Goal: Find specific page/section: Find specific page/section

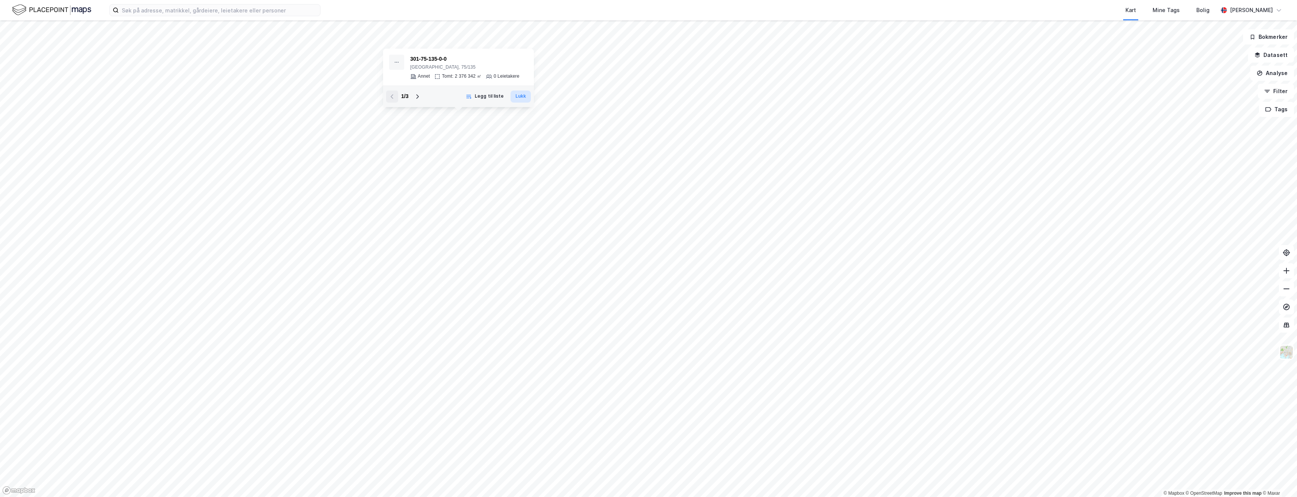
click at [517, 97] on button "Lukk" at bounding box center [520, 96] width 20 height 12
click at [1278, 88] on button "Filter" at bounding box center [1276, 91] width 36 height 15
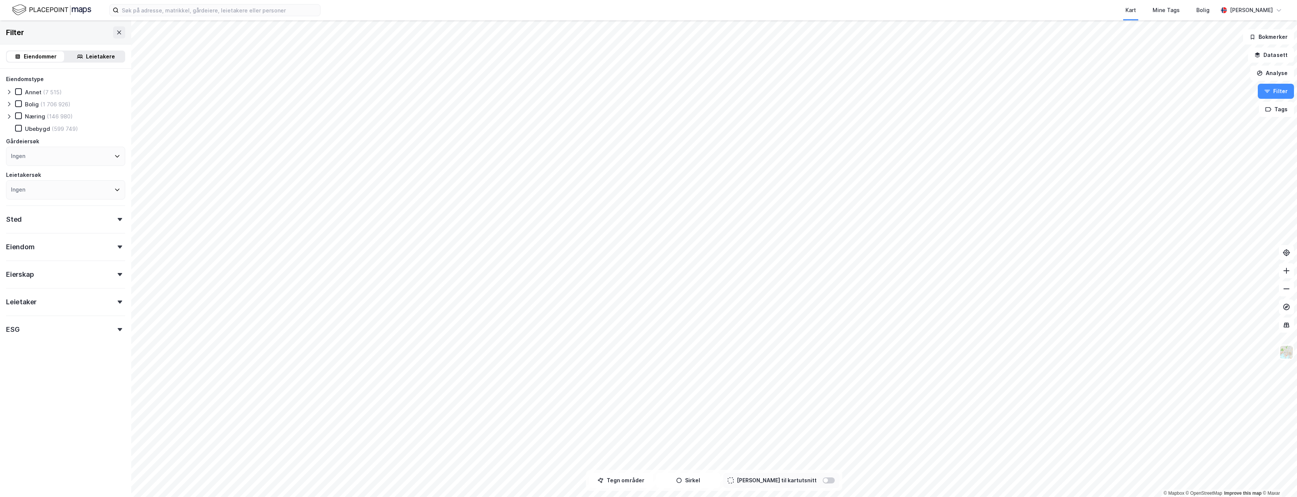
click at [51, 155] on div "Ingen" at bounding box center [65, 156] width 119 height 19
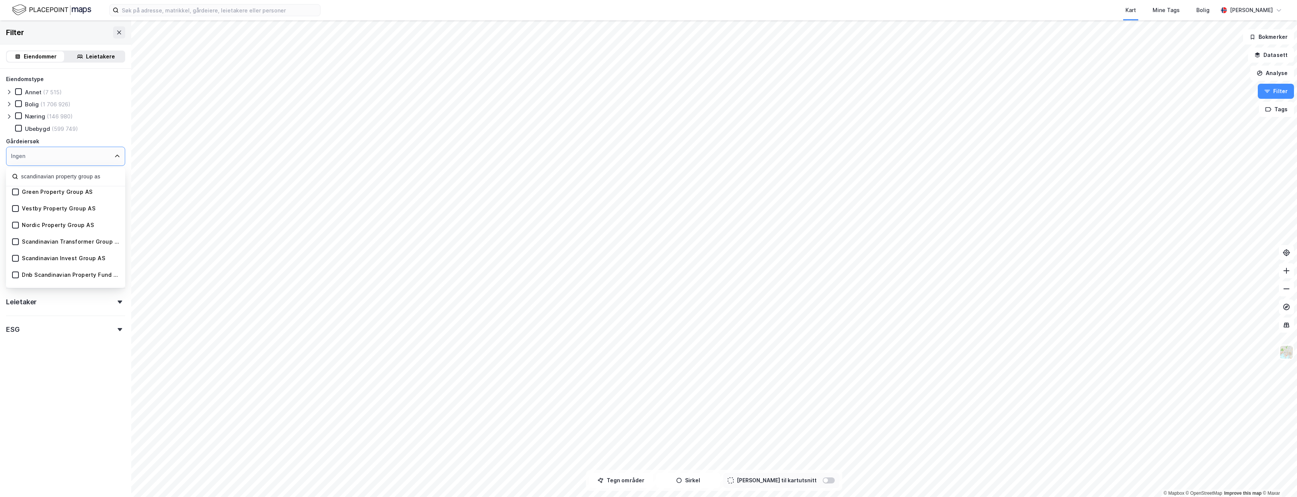
scroll to position [102, 0]
click at [63, 175] on input "scandinavian property group as" at bounding box center [69, 177] width 99 height 10
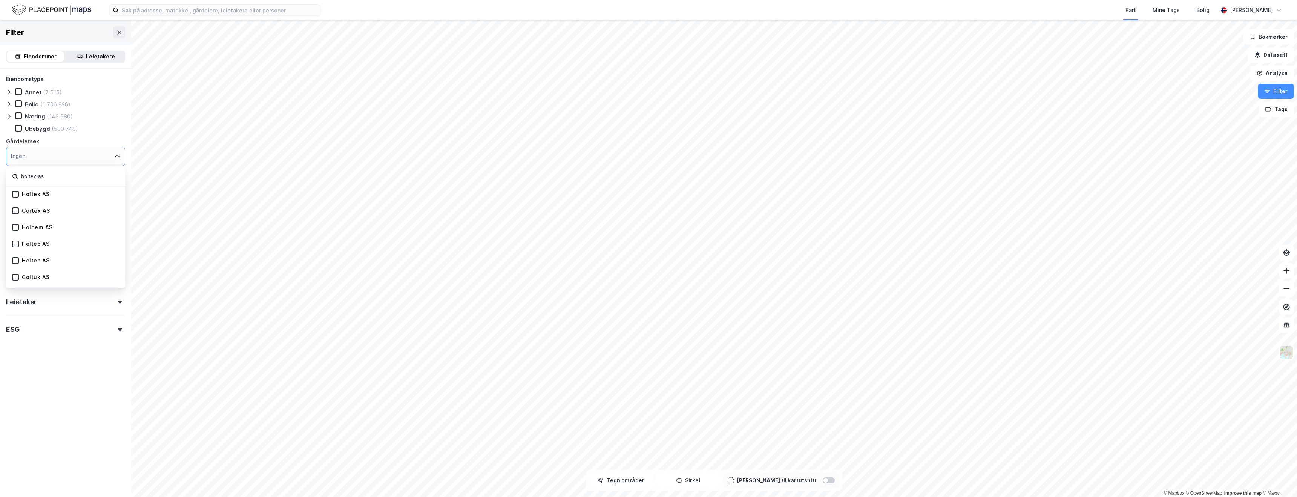
type input "holtex as"
click at [60, 195] on div "Holtex AS" at bounding box center [65, 194] width 119 height 17
click at [16, 193] on icon at bounding box center [16, 194] width 4 height 3
click at [67, 400] on div "Filter Eiendommer Leietakere Eiendomstype [PERSON_NAME] Næring (1) Ubebygd Gård…" at bounding box center [65, 258] width 131 height 477
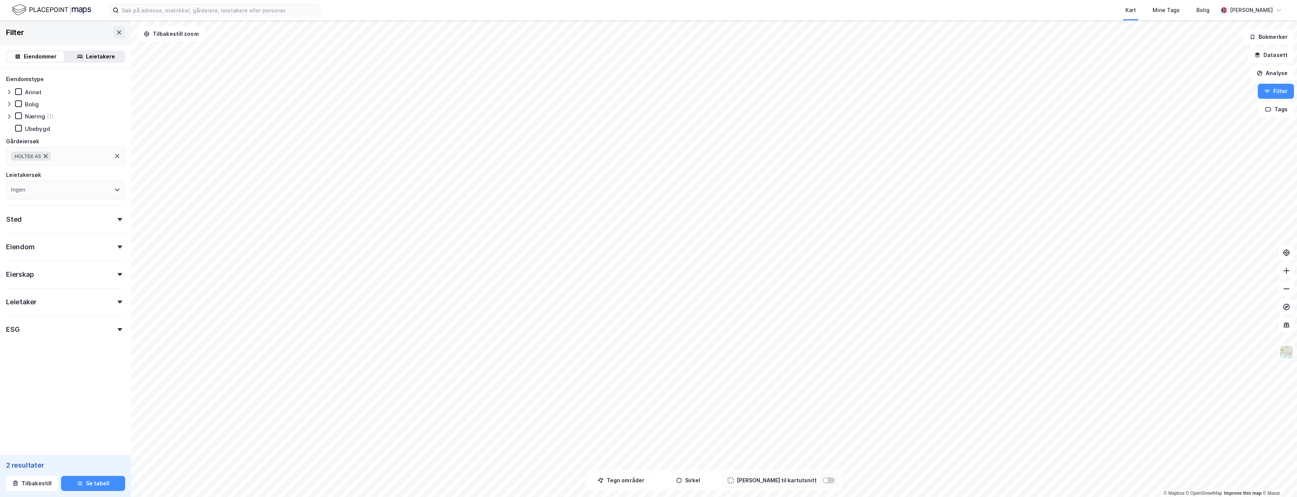
click at [48, 156] on icon at bounding box center [46, 156] width 6 height 6
